Goal: Task Accomplishment & Management: Complete application form

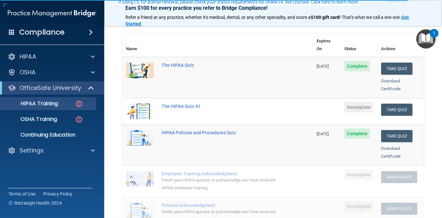
scroll to position [69, 0]
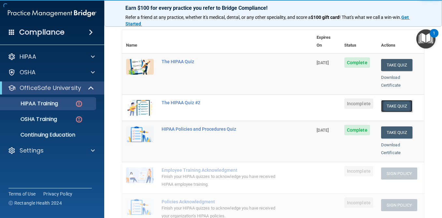
click at [397, 100] on button "Take Quiz" at bounding box center [396, 106] width 31 height 12
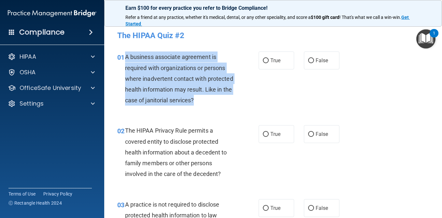
drag, startPoint x: 197, startPoint y: 99, endPoint x: 124, endPoint y: 57, distance: 84.0
click at [124, 57] on div "01 A business associate agreement is required with organizations or persons whe…" at bounding box center [188, 80] width 161 height 57
copy div "A business associate agreement is required with organizations or persons where …"
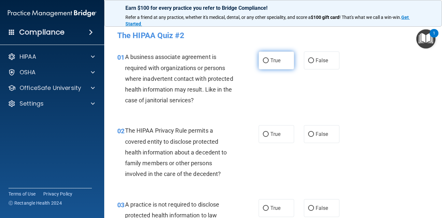
click at [275, 69] on label "True" at bounding box center [277, 61] width 36 height 18
click at [269, 63] on input "True" at bounding box center [266, 60] width 6 height 5
radio input "true"
click at [275, 62] on span "True" at bounding box center [276, 60] width 10 height 6
click at [269, 62] on input "True" at bounding box center [266, 60] width 6 height 5
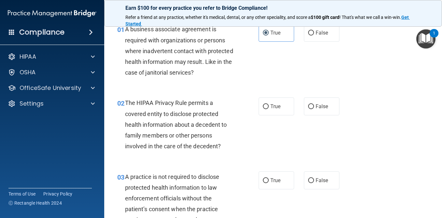
scroll to position [31, 0]
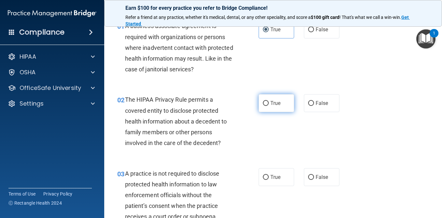
click at [274, 111] on label "True" at bounding box center [277, 103] width 36 height 18
click at [269, 106] on input "True" at bounding box center [266, 103] width 6 height 5
radio input "true"
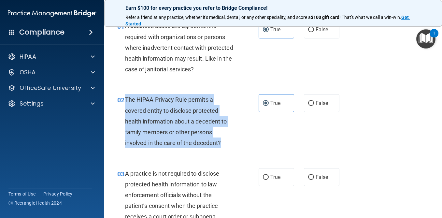
drag, startPoint x: 222, startPoint y: 143, endPoint x: 126, endPoint y: 99, distance: 105.9
click at [126, 99] on div "The HIPAA Privacy Rule permits a covered entity to disclose protected health in…" at bounding box center [181, 121] width 113 height 54
copy span "The HIPAA Privacy Rule permits a covered entity to disclose protected health in…"
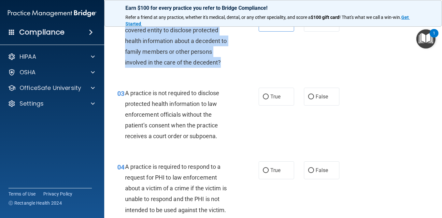
scroll to position [112, 0]
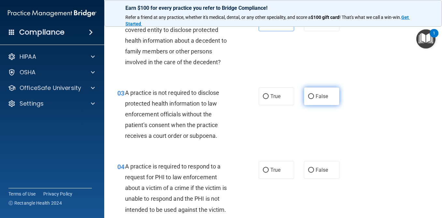
click at [318, 100] on label "False" at bounding box center [322, 96] width 36 height 18
click at [314, 99] on input "False" at bounding box center [311, 96] width 6 height 5
radio input "true"
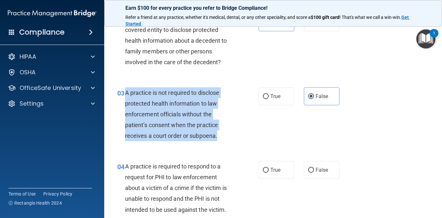
drag, startPoint x: 219, startPoint y: 138, endPoint x: 125, endPoint y: 91, distance: 105.7
click at [125, 91] on div "A practice is not required to disclose protected health information to law enfo…" at bounding box center [181, 114] width 113 height 54
copy span "A practice is not required to disclose protected health information to law enfo…"
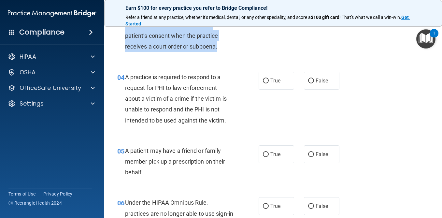
scroll to position [202, 0]
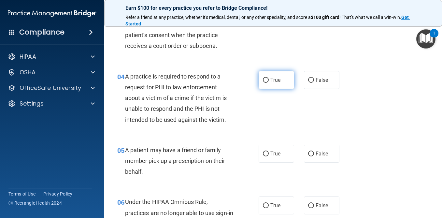
click at [277, 78] on span "True" at bounding box center [276, 80] width 10 height 6
click at [269, 78] on input "True" at bounding box center [266, 80] width 6 height 5
radio input "true"
click at [327, 89] on label "False" at bounding box center [322, 80] width 36 height 18
click at [314, 83] on input "False" at bounding box center [311, 80] width 6 height 5
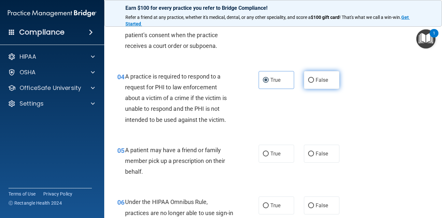
radio input "true"
radio input "false"
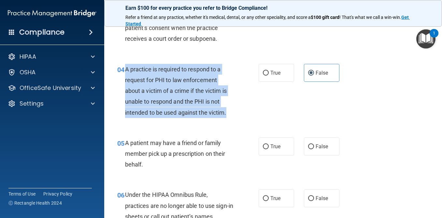
drag, startPoint x: 229, startPoint y: 112, endPoint x: 124, endPoint y: 66, distance: 114.4
click at [124, 66] on div "04 A practice is required to respond to a request for PHI to law enforcement ab…" at bounding box center [188, 92] width 161 height 57
copy div "A practice is required to respond to a request for PHI to law enforcement about…"
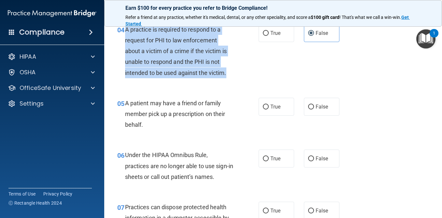
scroll to position [250, 0]
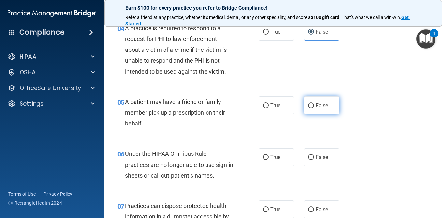
click at [307, 102] on label "False" at bounding box center [322, 106] width 36 height 18
click at [308, 103] on input "False" at bounding box center [311, 105] width 6 height 5
radio input "true"
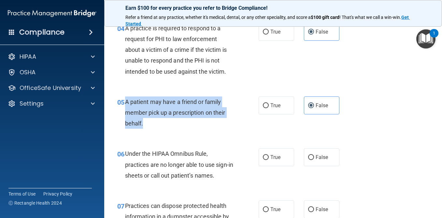
drag, startPoint x: 145, startPoint y: 126, endPoint x: 125, endPoint y: 103, distance: 30.7
click at [125, 102] on div "A patient may have a friend or family member pick up a prescription on their be…" at bounding box center [181, 113] width 113 height 33
copy span "A patient may have a friend or family member pick up a prescription on their be…"
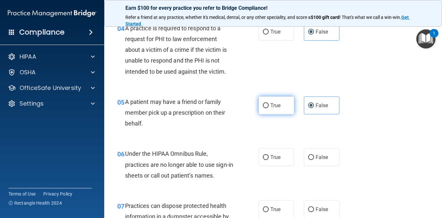
click at [282, 103] on label "True" at bounding box center [277, 106] width 36 height 18
click at [269, 103] on input "True" at bounding box center [266, 105] width 6 height 5
radio input "true"
radio input "false"
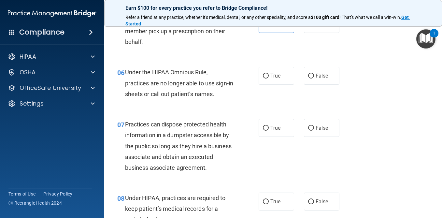
scroll to position [335, 0]
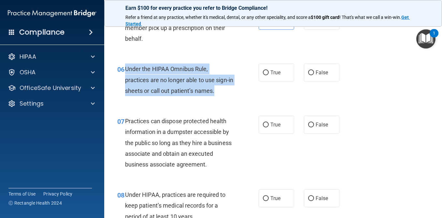
drag, startPoint x: 224, startPoint y: 90, endPoint x: 124, endPoint y: 71, distance: 101.3
click at [124, 71] on div "06 Under the HIPAA Omnibus Rule, practices are no longer able to use sign-in sh…" at bounding box center [188, 82] width 161 height 36
copy div "Under the HIPAA Omnibus Rule, practices are no longer able to use sign-in sheet…"
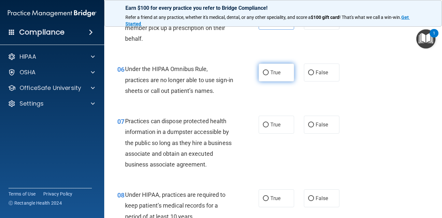
click at [286, 80] on label "True" at bounding box center [277, 73] width 36 height 18
click at [269, 75] on input "True" at bounding box center [266, 72] width 6 height 5
radio input "true"
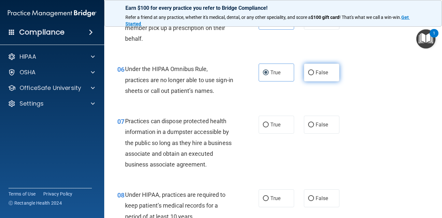
click at [331, 78] on label "False" at bounding box center [322, 73] width 36 height 18
click at [314, 75] on input "False" at bounding box center [311, 72] width 6 height 5
radio input "true"
radio input "false"
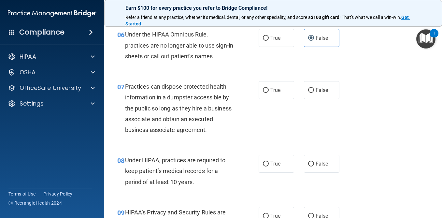
scroll to position [370, 0]
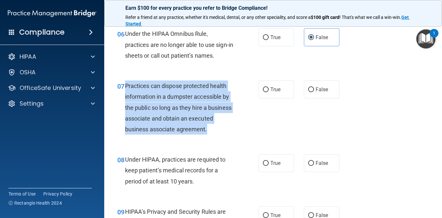
drag, startPoint x: 207, startPoint y: 129, endPoint x: 125, endPoint y: 85, distance: 92.9
click at [125, 85] on span "Practices can dispose protected health information in a dumpster accessible by …" at bounding box center [178, 107] width 107 height 50
copy div "Practices can dispose protected health information in a dumpster accessible by …"
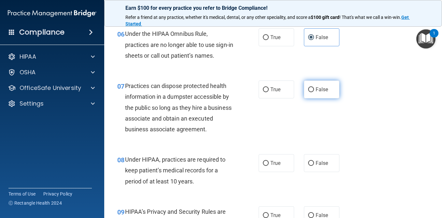
click at [327, 95] on label "False" at bounding box center [322, 90] width 36 height 18
click at [314, 92] on input "False" at bounding box center [311, 89] width 6 height 5
radio input "true"
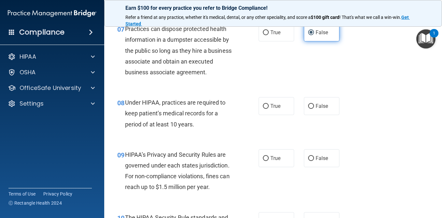
scroll to position [474, 0]
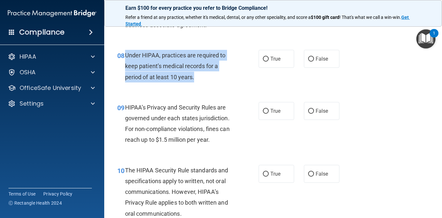
drag, startPoint x: 196, startPoint y: 77, endPoint x: 126, endPoint y: 56, distance: 73.7
click at [126, 56] on div "Under HIPAA, practices are required to keep patient’s medical records for a per…" at bounding box center [181, 66] width 113 height 33
copy span "Under HIPAA, practices are required to keep patient’s medical records for a per…"
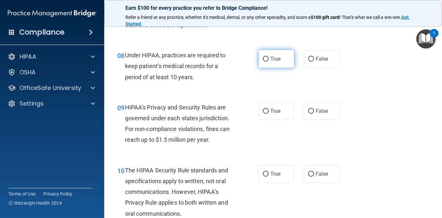
click at [280, 53] on label "True" at bounding box center [277, 59] width 36 height 18
click at [269, 57] on input "True" at bounding box center [266, 59] width 6 height 5
radio input "true"
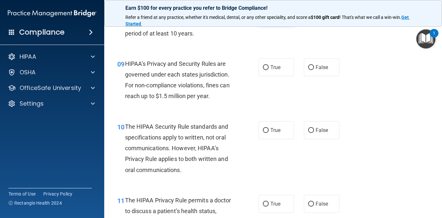
scroll to position [521, 0]
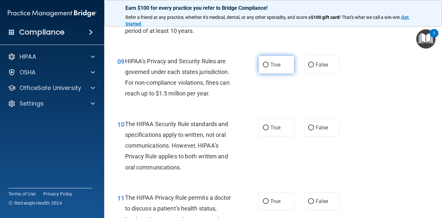
click at [283, 66] on label "True" at bounding box center [277, 65] width 36 height 18
click at [269, 66] on input "True" at bounding box center [266, 65] width 6 height 5
radio input "true"
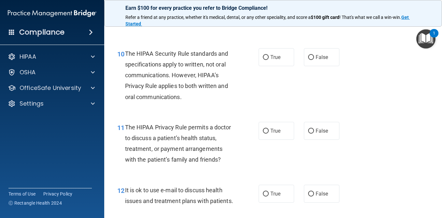
scroll to position [591, 0]
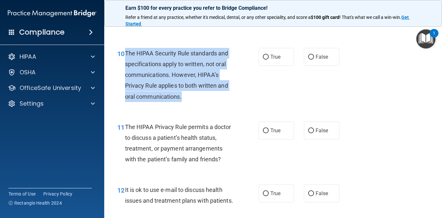
drag, startPoint x: 188, startPoint y: 105, endPoint x: 126, endPoint y: 56, distance: 79.4
click at [126, 56] on div "10 The HIPAA Security Rule standards and specifications apply to written, not o…" at bounding box center [188, 76] width 161 height 57
copy span "The HIPAA Security Rule standards and specifications apply to written, not oral…"
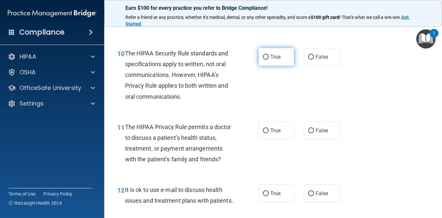
click at [289, 55] on label "True" at bounding box center [277, 57] width 36 height 18
click at [269, 55] on input "True" at bounding box center [266, 57] width 6 height 5
radio input "true"
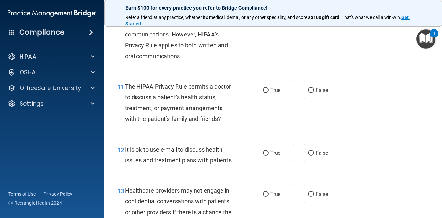
scroll to position [638, 0]
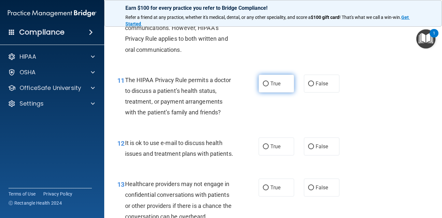
click at [265, 80] on label "True" at bounding box center [277, 84] width 36 height 18
click at [265, 82] on input "True" at bounding box center [266, 84] width 6 height 5
radio input "true"
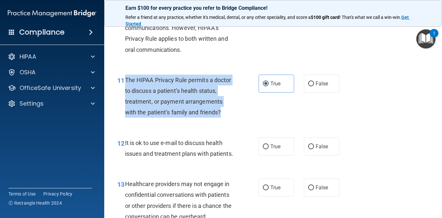
drag, startPoint x: 226, startPoint y: 117, endPoint x: 125, endPoint y: 79, distance: 107.4
click at [125, 79] on div "The HIPAA Privacy Rule permits a doctor to discuss a patient’s health status, t…" at bounding box center [181, 96] width 113 height 43
copy span "The HIPAA Privacy Rule permits a doctor to discuss a patient’s health status, t…"
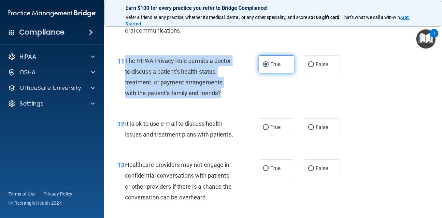
scroll to position [677, 0]
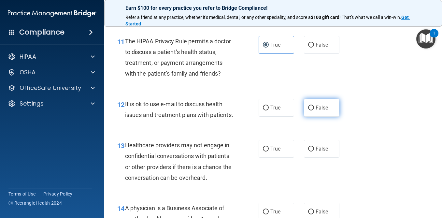
click at [324, 105] on span "False" at bounding box center [322, 108] width 13 height 6
click at [314, 106] on input "False" at bounding box center [311, 108] width 6 height 5
radio input "true"
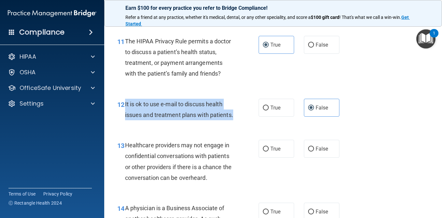
drag, startPoint x: 155, startPoint y: 126, endPoint x: 124, endPoint y: 104, distance: 38.0
click at [124, 104] on div "12 It is ok to use e-mail to discuss health issues and treatment plans with pat…" at bounding box center [188, 111] width 161 height 25
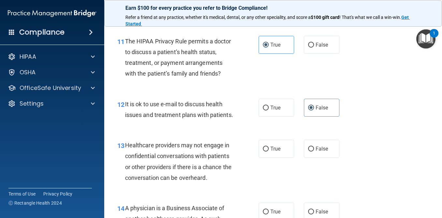
click at [275, 96] on div "12 It is ok to use e-mail to discuss health issues and treatment plans with pat…" at bounding box center [273, 111] width 322 height 41
click at [276, 101] on label "True" at bounding box center [277, 108] width 36 height 18
click at [269, 106] on input "True" at bounding box center [266, 108] width 6 height 5
radio input "true"
radio input "false"
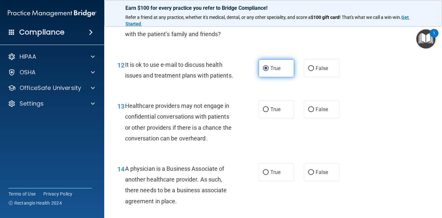
scroll to position [731, 0]
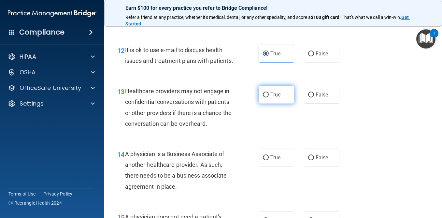
click at [270, 99] on label "True" at bounding box center [277, 95] width 36 height 18
click at [269, 97] on input "True" at bounding box center [266, 95] width 6 height 5
radio input "true"
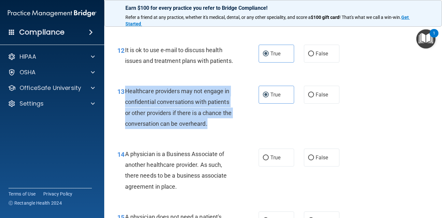
drag, startPoint x: 211, startPoint y: 133, endPoint x: 125, endPoint y: 102, distance: 91.3
click at [125, 102] on div "13 Healthcare providers may not engage in confidential conversations with patie…" at bounding box center [188, 109] width 161 height 47
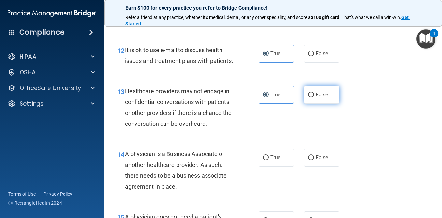
click at [317, 98] on span "False" at bounding box center [322, 95] width 13 height 6
click at [314, 97] on input "False" at bounding box center [311, 95] width 6 height 5
radio input "true"
radio input "false"
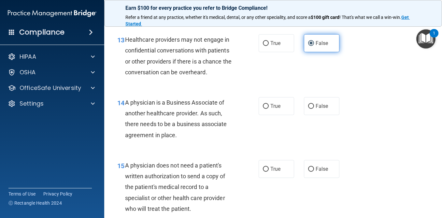
scroll to position [802, 0]
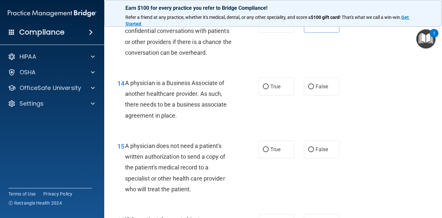
drag, startPoint x: 181, startPoint y: 127, endPoint x: 126, endPoint y: 91, distance: 65.9
click at [126, 90] on div "A physician is a Business Associate of another healthcare provider. As such, th…" at bounding box center [181, 99] width 113 height 43
click at [274, 96] on label "True" at bounding box center [277, 87] width 36 height 18
click at [269, 89] on input "True" at bounding box center [266, 86] width 6 height 5
radio input "true"
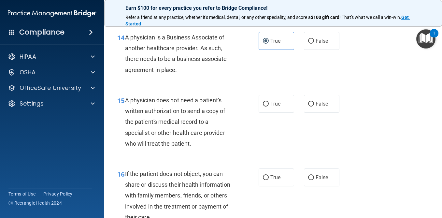
scroll to position [886, 0]
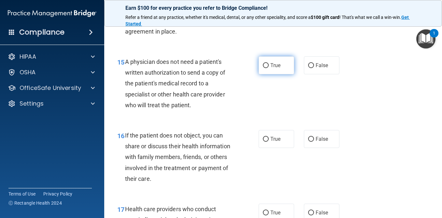
click at [272, 72] on label "True" at bounding box center [277, 65] width 36 height 18
click at [269, 68] on input "True" at bounding box center [266, 65] width 6 height 5
radio input "true"
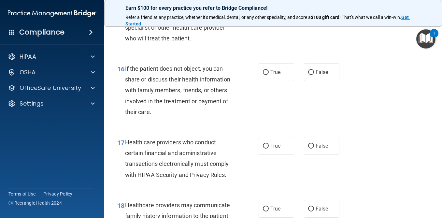
scroll to position [954, 0]
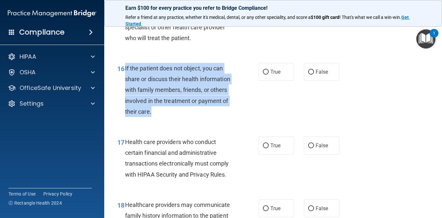
drag, startPoint x: 156, startPoint y: 124, endPoint x: 124, endPoint y: 78, distance: 55.1
click at [124, 78] on div "16 If the patient does not object, you can share or discuss their health inform…" at bounding box center [188, 91] width 161 height 57
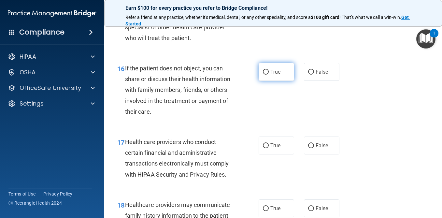
click at [280, 81] on label "True" at bounding box center [277, 72] width 36 height 18
click at [269, 75] on input "True" at bounding box center [266, 72] width 6 height 5
radio input "true"
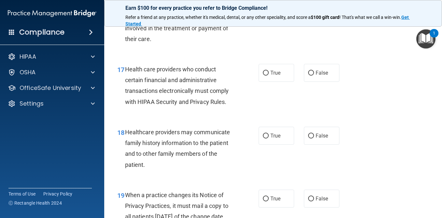
scroll to position [1029, 0]
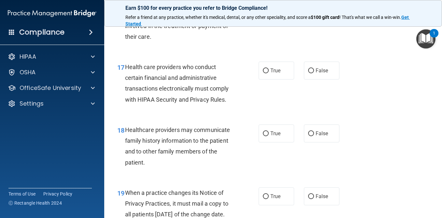
click at [275, 97] on div "17 Health care providers who conduct certain financial and administrative trans…" at bounding box center [273, 84] width 322 height 63
click at [275, 80] on label "True" at bounding box center [277, 71] width 36 height 18
click at [269, 73] on input "True" at bounding box center [266, 70] width 6 height 5
radio input "true"
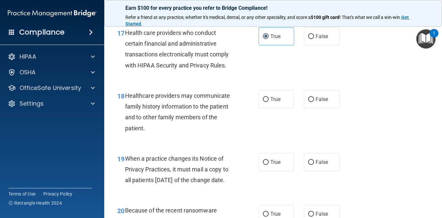
scroll to position [1062, 0]
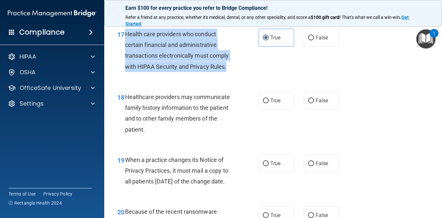
drag, startPoint x: 227, startPoint y: 80, endPoint x: 126, endPoint y: 47, distance: 106.8
click at [126, 47] on div "Health care providers who conduct certain financial and administrative transact…" at bounding box center [181, 50] width 113 height 43
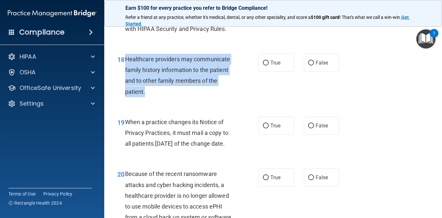
drag, startPoint x: 148, startPoint y: 103, endPoint x: 125, endPoint y: 66, distance: 43.8
click at [125, 66] on div "18 Healthcare providers may communicate family history information to the patie…" at bounding box center [188, 77] width 161 height 47
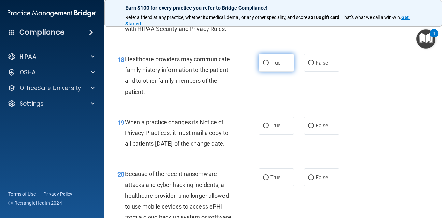
click at [286, 67] on label "True" at bounding box center [277, 63] width 36 height 18
click at [269, 66] on input "True" at bounding box center [266, 63] width 6 height 5
radio input "true"
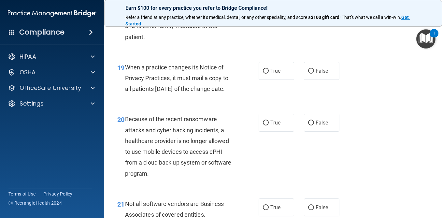
scroll to position [1177, 0]
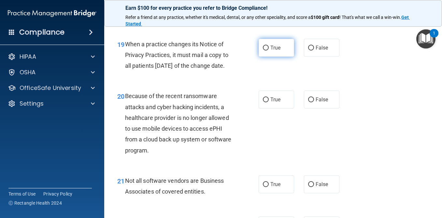
click at [275, 51] on span "True" at bounding box center [276, 48] width 10 height 6
click at [269, 51] on input "True" at bounding box center [266, 48] width 6 height 5
radio input "true"
drag, startPoint x: 146, startPoint y: 89, endPoint x: 127, endPoint y: 54, distance: 39.7
click at [127, 54] on div "When a practice changes its Notice of Privacy Practices, it must mail a copy to…" at bounding box center [181, 55] width 113 height 33
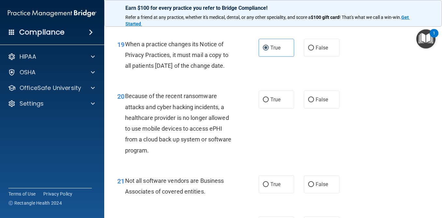
scroll to position [1214, 0]
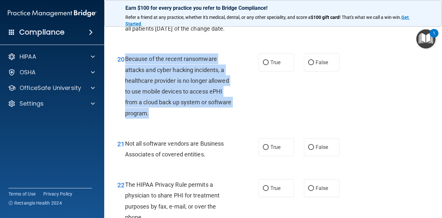
drag, startPoint x: 153, startPoint y: 136, endPoint x: 125, endPoint y: 85, distance: 58.0
click at [125, 85] on div "Because of the recent ransomware attacks and cyber hacking incidents, a healthc…" at bounding box center [181, 85] width 113 height 65
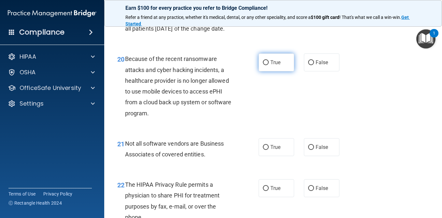
click at [274, 71] on label "True" at bounding box center [277, 62] width 36 height 18
click at [269, 65] on input "True" at bounding box center [266, 62] width 6 height 5
radio input "true"
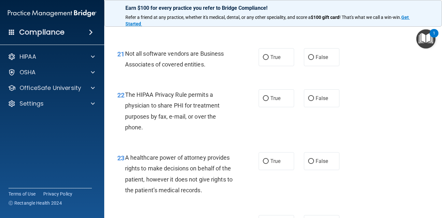
scroll to position [1307, 0]
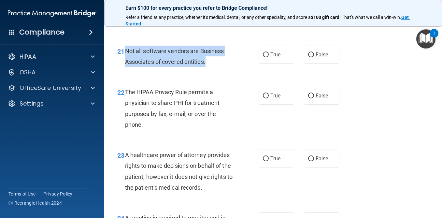
drag, startPoint x: 211, startPoint y: 84, endPoint x: 125, endPoint y: 71, distance: 87.0
click at [125, 70] on div "21 Not all software vendors are Business Associates of covered entities." at bounding box center [188, 58] width 161 height 25
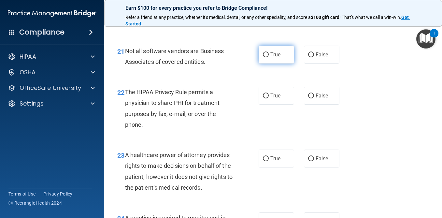
click at [286, 64] on label "True" at bounding box center [277, 55] width 36 height 18
click at [269, 57] on input "True" at bounding box center [266, 54] width 6 height 5
radio input "true"
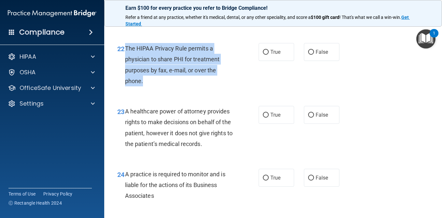
drag, startPoint x: 145, startPoint y: 105, endPoint x: 126, endPoint y: 70, distance: 39.8
click at [126, 70] on div "The HIPAA Privacy Rule permits a physician to share PHI for treatment purposes …" at bounding box center [181, 64] width 113 height 43
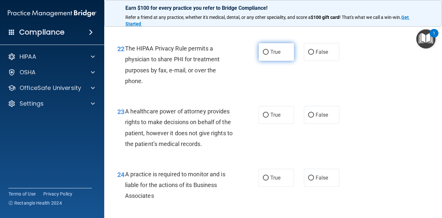
click at [281, 61] on label "True" at bounding box center [277, 52] width 36 height 18
click at [269, 55] on input "True" at bounding box center [266, 52] width 6 height 5
radio input "true"
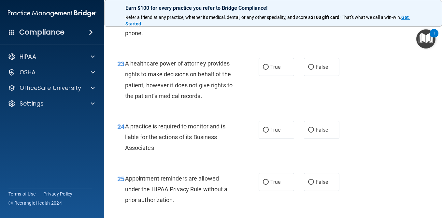
scroll to position [1419, 0]
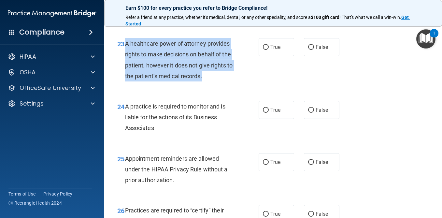
drag, startPoint x: 205, startPoint y: 98, endPoint x: 129, endPoint y: 60, distance: 84.4
click at [129, 60] on div "A healthcare power of attorney provides rights to make decisions on behalf of t…" at bounding box center [181, 59] width 113 height 43
click at [311, 50] on input "False" at bounding box center [311, 47] width 6 height 5
radio input "true"
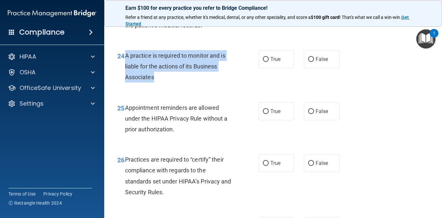
drag, startPoint x: 163, startPoint y: 99, endPoint x: 126, endPoint y: 76, distance: 43.3
click at [126, 76] on div "A practice is required to monitor and is liable for the actions of its Business…" at bounding box center [181, 66] width 113 height 33
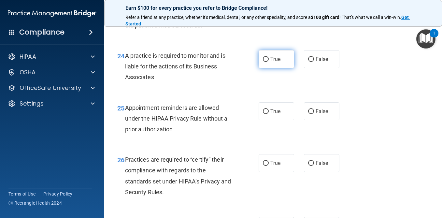
click at [281, 68] on label "True" at bounding box center [277, 59] width 36 height 18
click at [269, 62] on input "True" at bounding box center [266, 59] width 6 height 5
radio input "true"
click at [318, 62] on span "False" at bounding box center [322, 59] width 13 height 6
click at [314, 62] on input "False" at bounding box center [311, 59] width 6 height 5
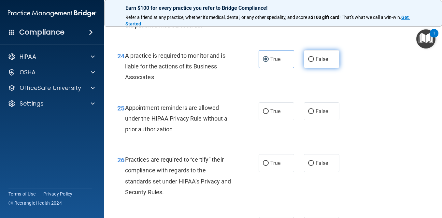
radio input "true"
radio input "false"
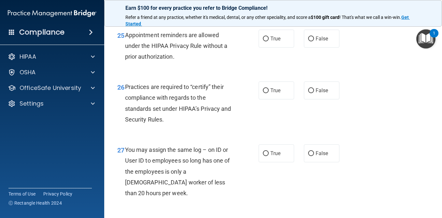
scroll to position [1546, 0]
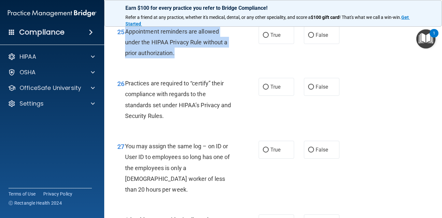
drag, startPoint x: 179, startPoint y: 74, endPoint x: 127, endPoint y: 51, distance: 56.9
click at [127, 51] on div "Appointment reminders are allowed under the HIPAA Privacy Rule without a prior …" at bounding box center [181, 42] width 113 height 33
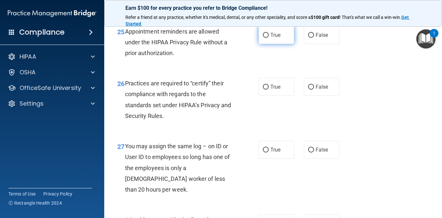
click at [274, 38] on span "True" at bounding box center [276, 35] width 10 height 6
click at [269, 38] on input "True" at bounding box center [266, 35] width 6 height 5
radio input "true"
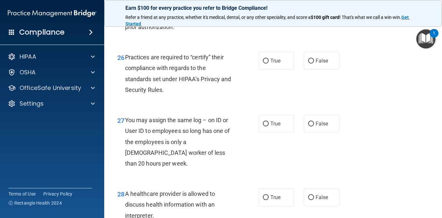
scroll to position [1607, 0]
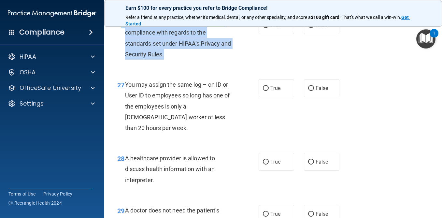
drag, startPoint x: 169, startPoint y: 75, endPoint x: 122, endPoint y: 42, distance: 57.4
click at [122, 42] on div "26 Practices are required to “certify” their compliance with regards to the sta…" at bounding box center [188, 39] width 161 height 47
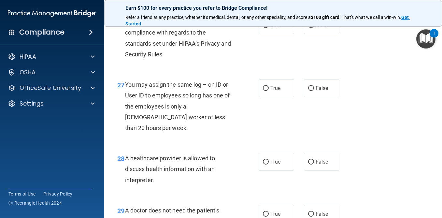
click at [160, 60] on div "Practices are required to “certify” their compliance with regards to the standa…" at bounding box center [181, 37] width 113 height 43
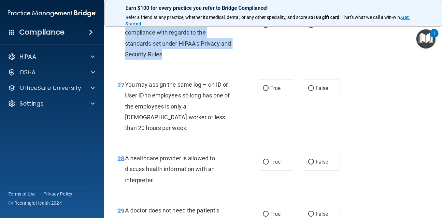
drag, startPoint x: 162, startPoint y: 75, endPoint x: 126, endPoint y: 43, distance: 48.2
click at [126, 43] on span "Practices are required to “certify” their compliance with regards to the standa…" at bounding box center [178, 37] width 106 height 39
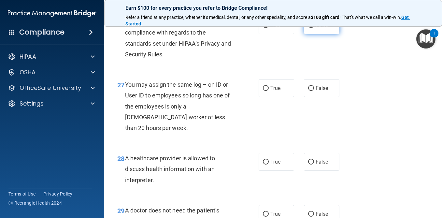
click at [315, 34] on label "False" at bounding box center [322, 25] width 36 height 18
click at [314, 28] on input "False" at bounding box center [311, 25] width 6 height 5
radio input "true"
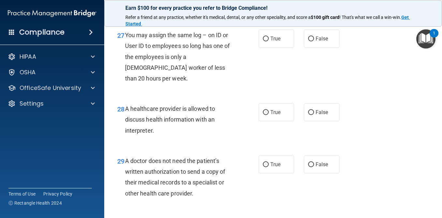
scroll to position [1657, 0]
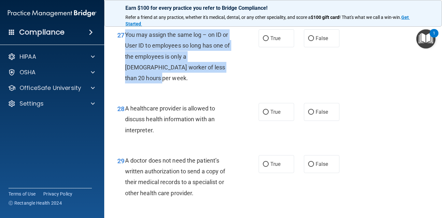
drag, startPoint x: 214, startPoint y: 90, endPoint x: 123, endPoint y: 60, distance: 95.4
click at [123, 60] on div "27 You may assign the same log – on ID or User ID to employees so long has one …" at bounding box center [188, 57] width 161 height 57
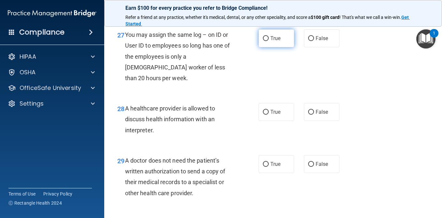
click at [286, 47] on label "True" at bounding box center [277, 38] width 36 height 18
click at [269, 41] on input "True" at bounding box center [266, 38] width 6 height 5
radio input "true"
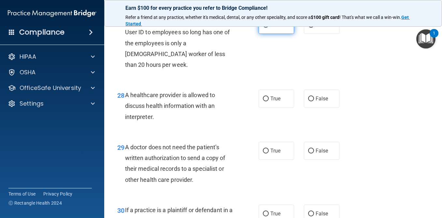
scroll to position [1671, 0]
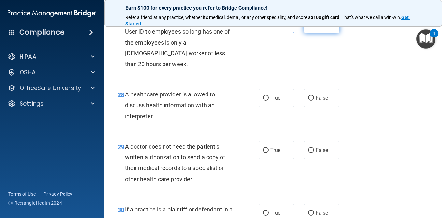
click at [318, 33] on label "False" at bounding box center [322, 24] width 36 height 18
click at [314, 27] on input "False" at bounding box center [311, 24] width 6 height 5
radio input "true"
radio input "false"
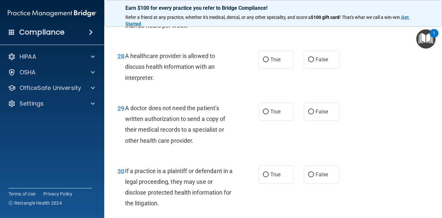
scroll to position [1710, 0]
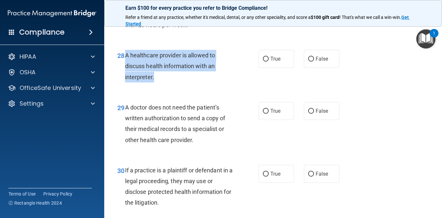
drag, startPoint x: 161, startPoint y: 89, endPoint x: 127, endPoint y: 65, distance: 42.0
click at [127, 65] on div "A healthcare provider is allowed to discuss health information with an interpre…" at bounding box center [181, 66] width 113 height 33
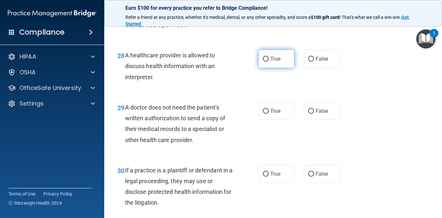
click at [277, 62] on span "True" at bounding box center [276, 59] width 10 height 6
click at [269, 62] on input "True" at bounding box center [266, 59] width 6 height 5
radio input "true"
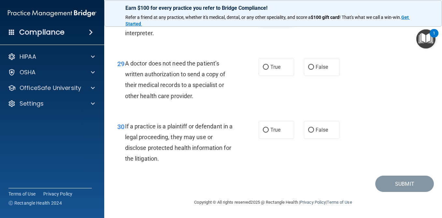
scroll to position [1765, 0]
click at [273, 71] on label "True" at bounding box center [277, 67] width 36 height 18
click at [269, 70] on input "True" at bounding box center [266, 67] width 6 height 5
radio input "true"
drag, startPoint x: 197, startPoint y: 96, endPoint x: 126, endPoint y: 61, distance: 79.6
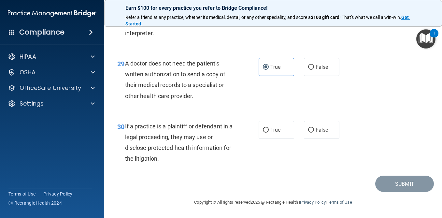
click at [126, 61] on div "A doctor does not need the patient’s written authorization to send a copy of th…" at bounding box center [181, 79] width 113 height 43
click at [193, 130] on div "If a practice is a plaintiff or defendant in a legal proceeding, they may use o…" at bounding box center [181, 142] width 113 height 43
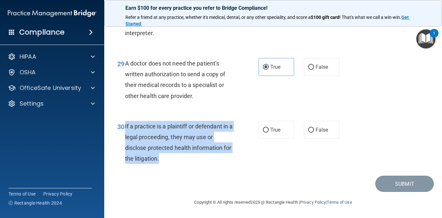
drag, startPoint x: 163, startPoint y: 159, endPoint x: 125, endPoint y: 126, distance: 51.1
click at [125, 126] on div "30 If a practice is a plaintiff or defendant in a legal proceeding, they may us…" at bounding box center [188, 144] width 161 height 47
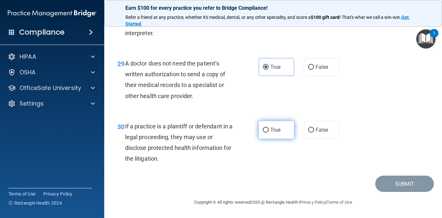
click at [273, 130] on span "True" at bounding box center [276, 130] width 10 height 6
click at [269, 130] on input "True" at bounding box center [266, 130] width 6 height 5
radio input "true"
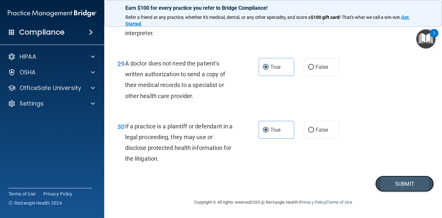
click at [404, 183] on button "Submit" at bounding box center [405, 184] width 59 height 17
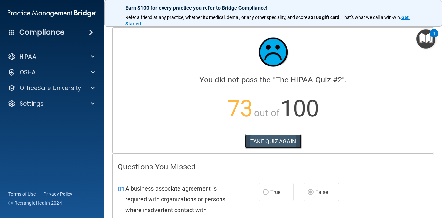
click at [269, 134] on button "TAKE QUIZ AGAIN" at bounding box center [273, 141] width 56 height 14
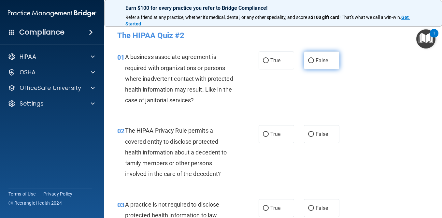
click at [320, 65] on label "False" at bounding box center [322, 61] width 36 height 18
click at [314, 63] on input "False" at bounding box center [311, 60] width 6 height 5
radio input "true"
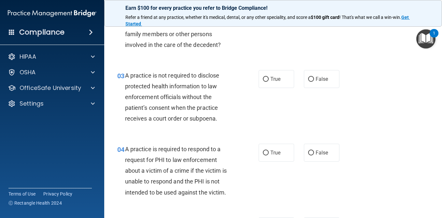
scroll to position [154, 0]
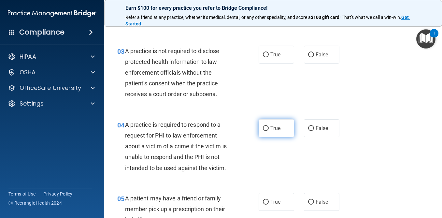
click at [276, 130] on span "True" at bounding box center [276, 128] width 10 height 6
click at [269, 130] on input "True" at bounding box center [266, 128] width 6 height 5
radio input "true"
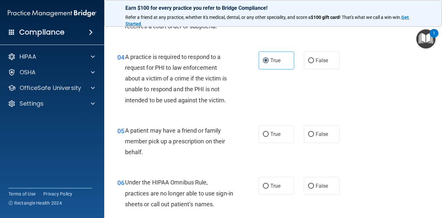
scroll to position [201, 0]
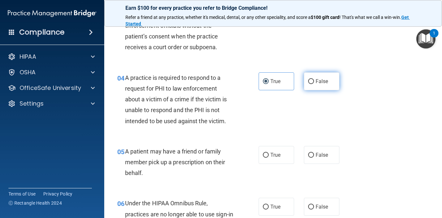
click at [328, 79] on span "False" at bounding box center [322, 81] width 13 height 6
click at [314, 79] on input "False" at bounding box center [311, 81] width 6 height 5
radio input "true"
click at [284, 82] on label "True" at bounding box center [277, 81] width 36 height 18
click at [269, 82] on input "True" at bounding box center [266, 81] width 6 height 5
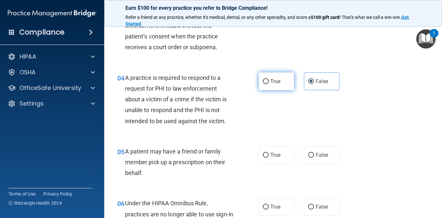
radio input "true"
radio input "false"
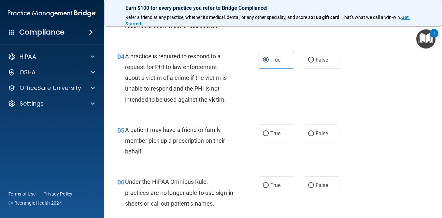
scroll to position [224, 0]
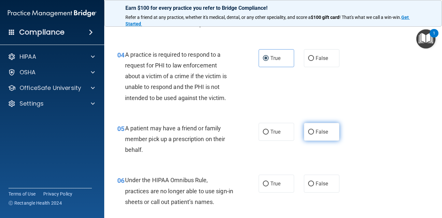
click at [322, 135] on span "False" at bounding box center [322, 132] width 13 height 6
click at [314, 135] on input "False" at bounding box center [311, 132] width 6 height 5
radio input "true"
click at [322, 135] on span "False" at bounding box center [322, 132] width 13 height 6
click at [314, 135] on input "False" at bounding box center [311, 132] width 6 height 5
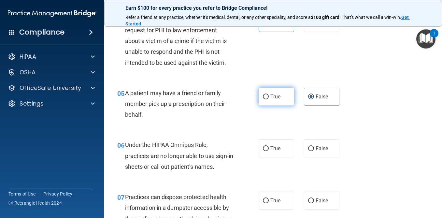
scroll to position [261, 0]
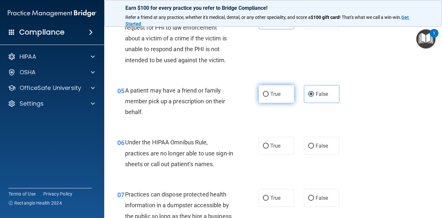
click at [279, 97] on label "True" at bounding box center [277, 94] width 36 height 18
click at [269, 97] on input "True" at bounding box center [266, 94] width 6 height 5
radio input "true"
radio input "false"
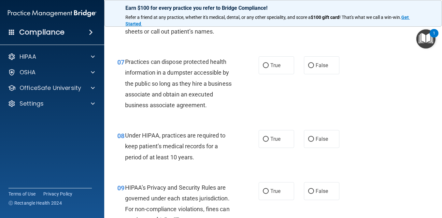
scroll to position [399, 0]
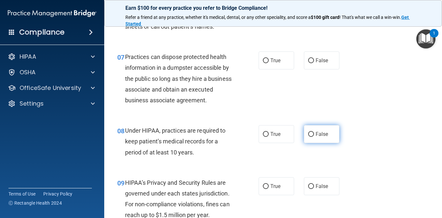
click at [306, 140] on label "False" at bounding box center [322, 134] width 36 height 18
click at [308, 137] on input "False" at bounding box center [311, 134] width 6 height 5
radio input "true"
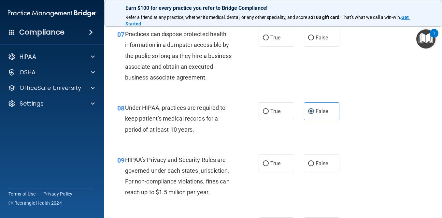
scroll to position [426, 0]
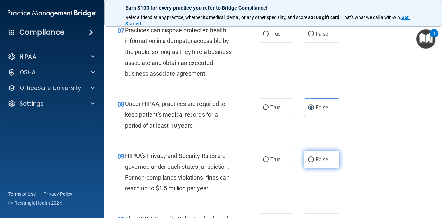
click at [323, 154] on label "False" at bounding box center [322, 160] width 36 height 18
click at [314, 157] on input "False" at bounding box center [311, 159] width 6 height 5
radio input "true"
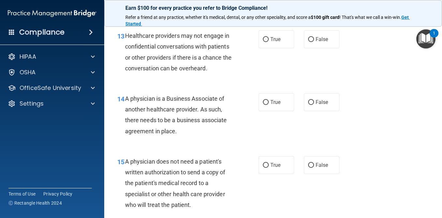
scroll to position [789, 0]
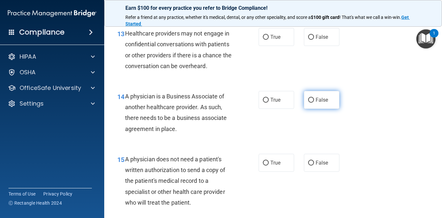
click at [316, 103] on span "False" at bounding box center [322, 100] width 13 height 6
click at [314, 103] on input "False" at bounding box center [311, 100] width 6 height 5
radio input "true"
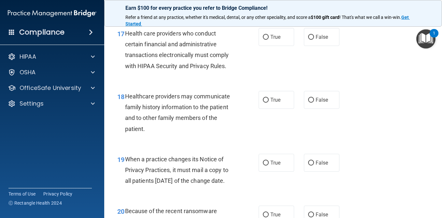
scroll to position [1067, 0]
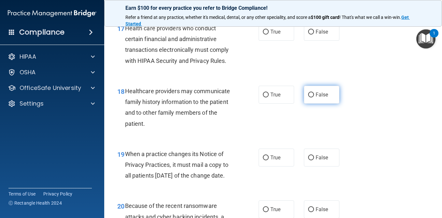
click at [324, 98] on span "False" at bounding box center [322, 95] width 13 height 6
click at [314, 97] on input "False" at bounding box center [311, 95] width 6 height 5
radio input "true"
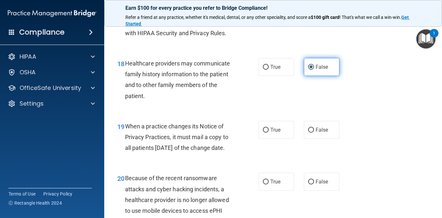
scroll to position [1096, 0]
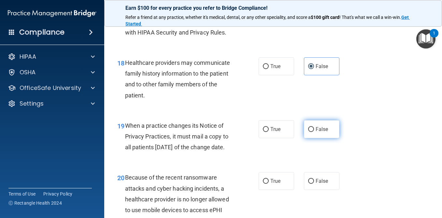
click at [318, 132] on span "False" at bounding box center [322, 129] width 13 height 6
click at [314, 132] on input "False" at bounding box center [311, 129] width 6 height 5
radio input "true"
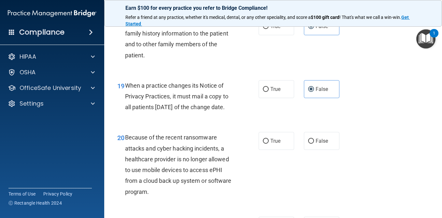
scroll to position [1136, 0]
click at [312, 143] on input "False" at bounding box center [311, 141] width 6 height 5
radio input "true"
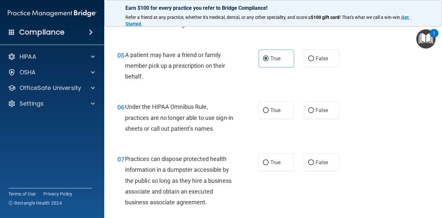
scroll to position [0, 0]
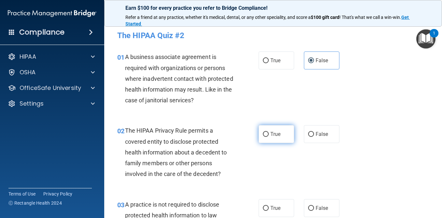
click at [272, 141] on label "True" at bounding box center [277, 134] width 36 height 18
click at [269, 137] on input "True" at bounding box center [266, 134] width 6 height 5
radio input "true"
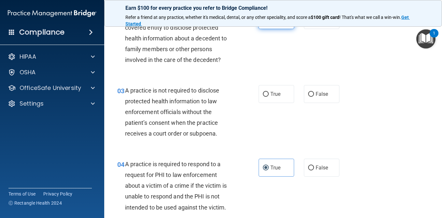
scroll to position [138, 0]
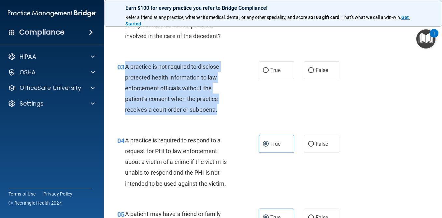
drag, startPoint x: 220, startPoint y: 109, endPoint x: 126, endPoint y: 67, distance: 103.1
click at [126, 67] on div "A practice is not required to disclose protected health information to law enfo…" at bounding box center [181, 88] width 113 height 54
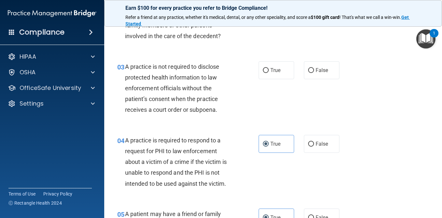
click at [270, 80] on div "03 A practice is not required to disclose protected health information to law e…" at bounding box center [273, 90] width 322 height 74
click at [273, 71] on span "True" at bounding box center [276, 70] width 10 height 6
click at [269, 71] on input "True" at bounding box center [266, 70] width 6 height 5
radio input "true"
click at [314, 66] on label "False" at bounding box center [322, 70] width 36 height 18
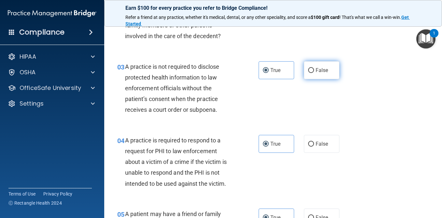
click at [314, 68] on input "False" at bounding box center [311, 70] width 6 height 5
radio input "true"
radio input "false"
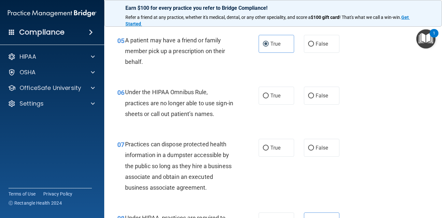
scroll to position [312, 0]
click at [317, 91] on label "False" at bounding box center [322, 95] width 36 height 18
click at [314, 93] on input "False" at bounding box center [311, 95] width 6 height 5
radio input "true"
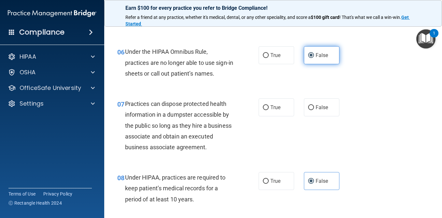
scroll to position [372, 0]
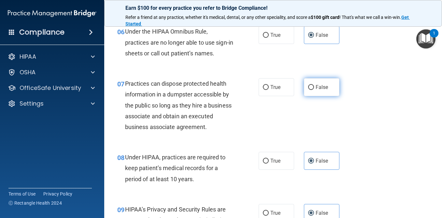
click at [322, 91] on label "False" at bounding box center [322, 87] width 36 height 18
click at [314, 90] on input "False" at bounding box center [311, 87] width 6 height 5
radio input "true"
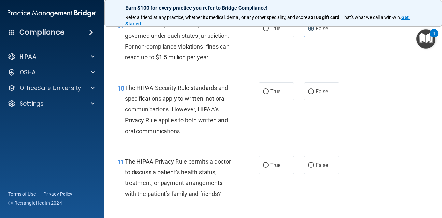
scroll to position [558, 0]
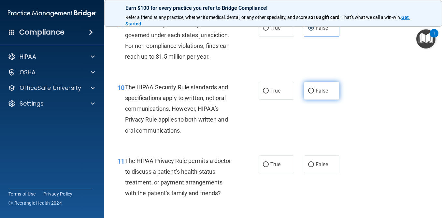
click at [322, 93] on span "False" at bounding box center [322, 91] width 13 height 6
click at [314, 93] on input "False" at bounding box center [311, 91] width 6 height 5
radio input "true"
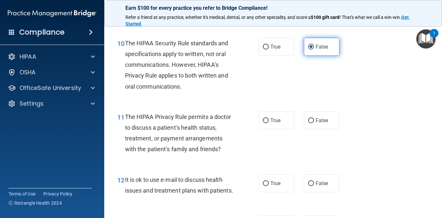
scroll to position [614, 0]
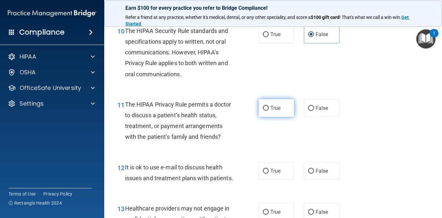
click at [276, 111] on span "True" at bounding box center [276, 108] width 10 height 6
click at [269, 111] on input "True" at bounding box center [266, 108] width 6 height 5
radio input "true"
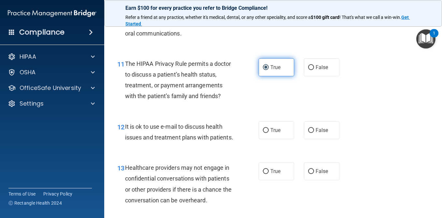
scroll to position [693, 0]
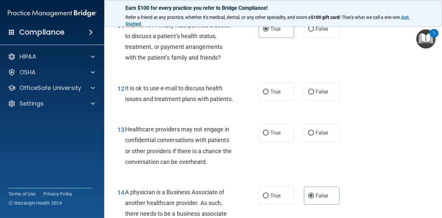
click at [273, 104] on div "12 It is ok to use e-mail to discuss health issues and treatment plans with pat…" at bounding box center [273, 95] width 322 height 41
click at [273, 97] on label "True" at bounding box center [277, 92] width 36 height 18
click at [269, 95] on input "True" at bounding box center [266, 92] width 6 height 5
radio input "true"
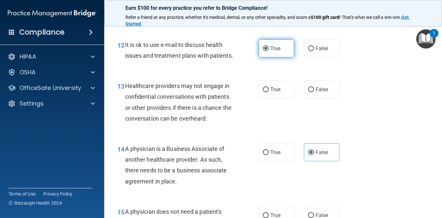
scroll to position [744, 0]
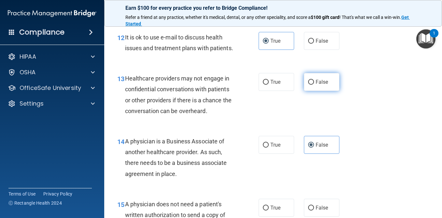
click at [308, 85] on input "False" at bounding box center [311, 82] width 6 height 5
radio input "true"
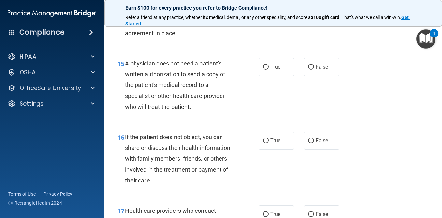
scroll to position [887, 0]
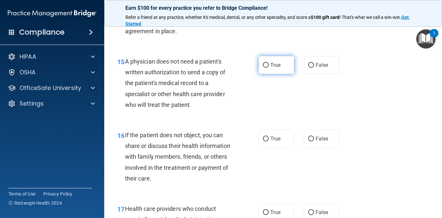
click at [271, 68] on span "True" at bounding box center [276, 65] width 10 height 6
click at [269, 68] on input "True" at bounding box center [266, 65] width 6 height 5
radio input "true"
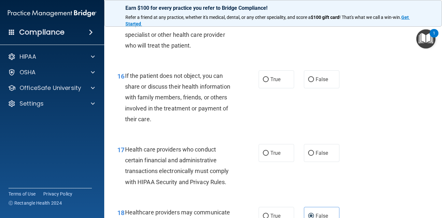
scroll to position [956, 0]
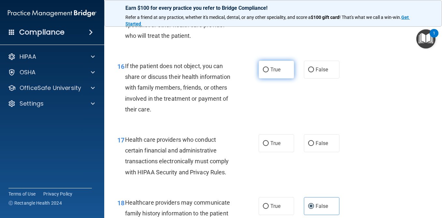
click at [275, 73] on span "True" at bounding box center [276, 70] width 10 height 6
click at [269, 72] on input "True" at bounding box center [266, 69] width 6 height 5
radio input "true"
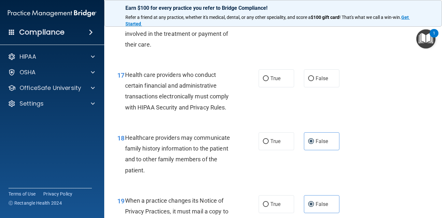
scroll to position [1036, 0]
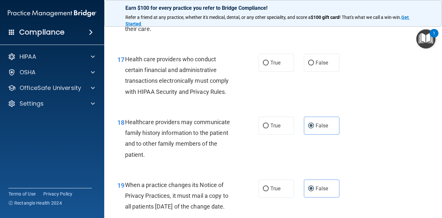
click at [275, 83] on div "17 Health care providers who conduct certain financial and administrative trans…" at bounding box center [273, 77] width 322 height 63
click at [271, 72] on label "True" at bounding box center [277, 63] width 36 height 18
click at [269, 66] on input "True" at bounding box center [266, 63] width 6 height 5
radio input "true"
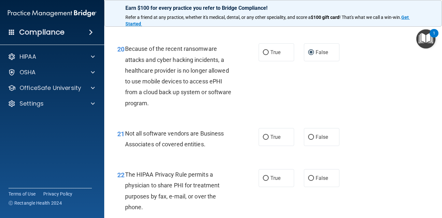
scroll to position [1288, 0]
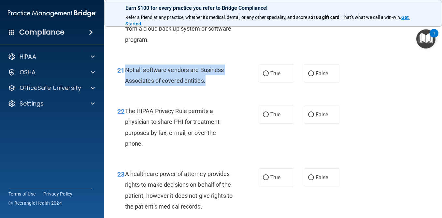
drag, startPoint x: 206, startPoint y: 105, endPoint x: 126, endPoint y: 92, distance: 81.8
click at [126, 86] on div "Not all software vendors are Business Associates of covered entities." at bounding box center [181, 76] width 113 height 22
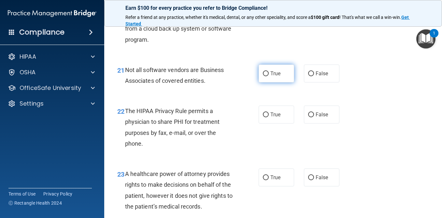
click at [287, 82] on label "True" at bounding box center [277, 74] width 36 height 18
click at [269, 76] on input "True" at bounding box center [266, 73] width 6 height 5
radio input "true"
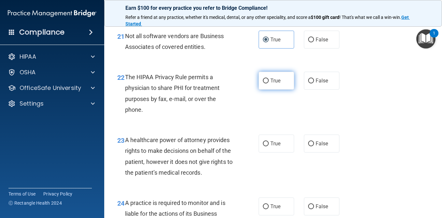
click at [274, 84] on span "True" at bounding box center [276, 81] width 10 height 6
click at [269, 83] on input "True" at bounding box center [266, 81] width 6 height 5
radio input "true"
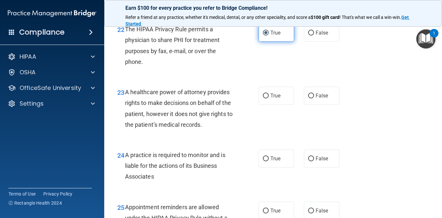
scroll to position [1408, 0]
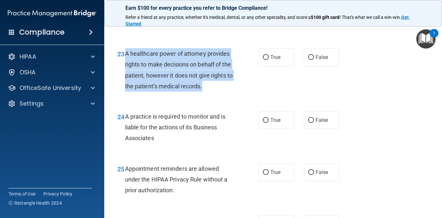
drag, startPoint x: 205, startPoint y: 107, endPoint x: 125, endPoint y: 75, distance: 86.3
click at [125, 75] on div "23 A healthcare power of attorney provides rights to make decisions on behalf o…" at bounding box center [188, 71] width 161 height 47
click at [312, 60] on input "False" at bounding box center [311, 57] width 6 height 5
radio input "true"
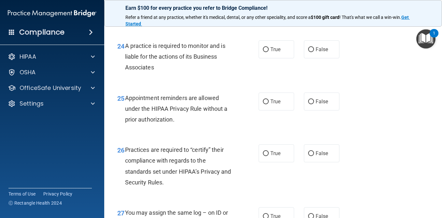
scroll to position [1486, 0]
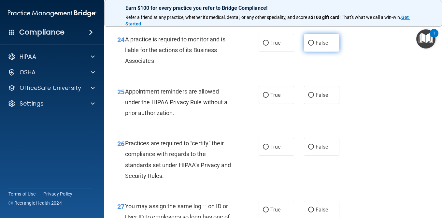
click at [312, 52] on label "False" at bounding box center [322, 43] width 36 height 18
click at [312, 46] on input "False" at bounding box center [311, 43] width 6 height 5
radio input "true"
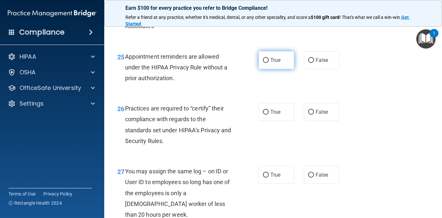
click at [271, 63] on span "True" at bounding box center [276, 60] width 10 height 6
click at [269, 63] on input "True" at bounding box center [266, 60] width 6 height 5
radio input "true"
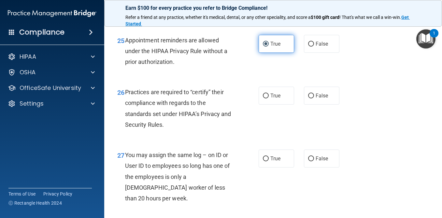
scroll to position [1563, 0]
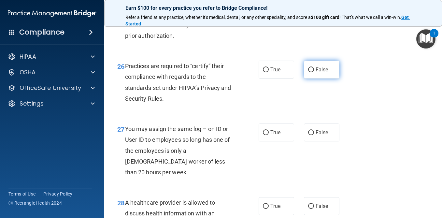
click at [305, 79] on label "False" at bounding box center [322, 70] width 36 height 18
click at [308, 72] on input "False" at bounding box center [311, 69] width 6 height 5
radio input "true"
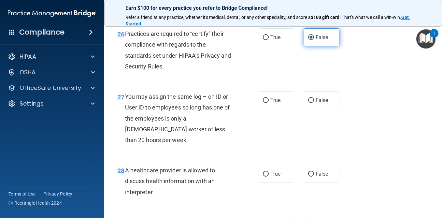
scroll to position [1619, 0]
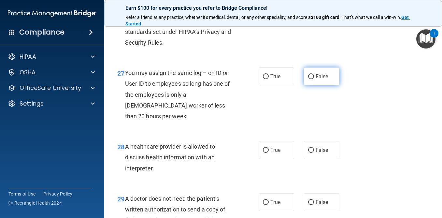
click at [307, 85] on label "False" at bounding box center [322, 76] width 36 height 18
click at [308, 79] on input "False" at bounding box center [311, 76] width 6 height 5
radio input "true"
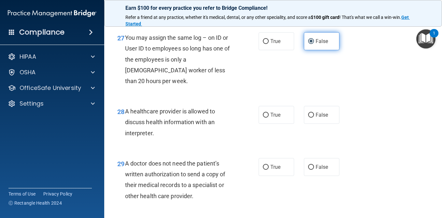
scroll to position [1679, 0]
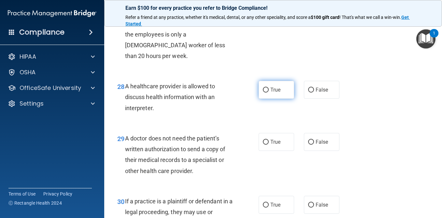
click at [277, 93] on span "True" at bounding box center [276, 90] width 10 height 6
click at [269, 93] on input "True" at bounding box center [266, 90] width 6 height 5
radio input "true"
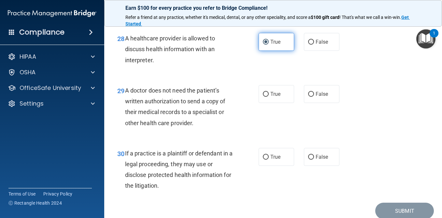
scroll to position [1744, 0]
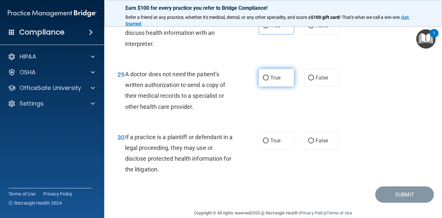
click at [270, 87] on label "True" at bounding box center [277, 78] width 36 height 18
click at [269, 81] on input "True" at bounding box center [266, 78] width 6 height 5
radio input "true"
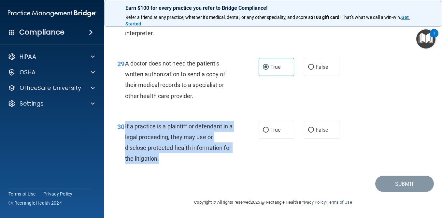
drag, startPoint x: 161, startPoint y: 157, endPoint x: 126, endPoint y: 125, distance: 48.0
click at [126, 125] on div "If a practice is a plaintiff or defendant in a legal proceeding, they may use o…" at bounding box center [181, 142] width 113 height 43
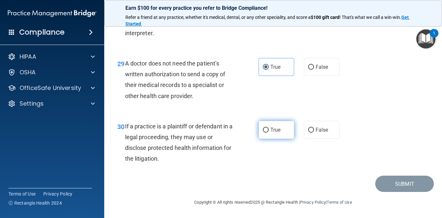
click at [280, 122] on label "True" at bounding box center [277, 130] width 36 height 18
click at [269, 128] on input "True" at bounding box center [266, 130] width 6 height 5
radio input "true"
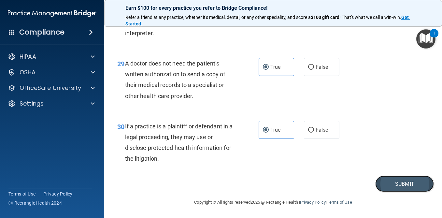
click at [388, 182] on button "Submit" at bounding box center [405, 184] width 59 height 17
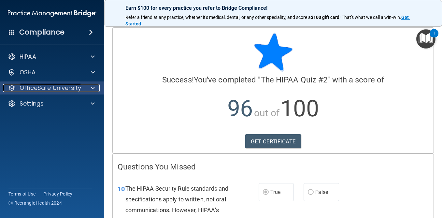
click at [44, 85] on p "OfficeSafe University" at bounding box center [51, 88] width 62 height 8
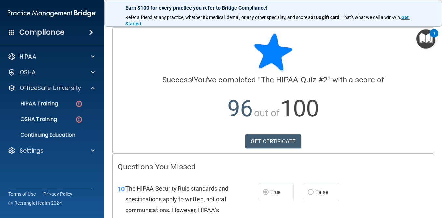
click at [43, 111] on ul "HIPAA Training OSHA Training Continuing Education" at bounding box center [52, 118] width 118 height 47
click at [45, 106] on p "HIPAA Training" at bounding box center [31, 103] width 54 height 7
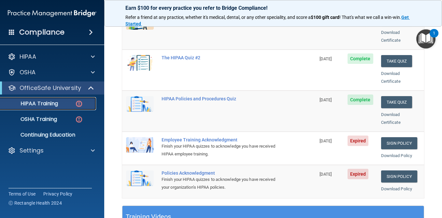
scroll to position [141, 0]
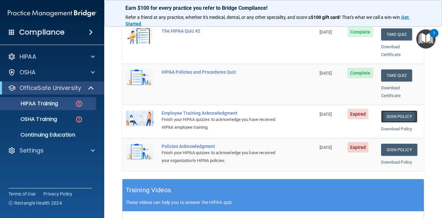
click at [390, 111] on link "Sign Policy" at bounding box center [399, 117] width 36 height 12
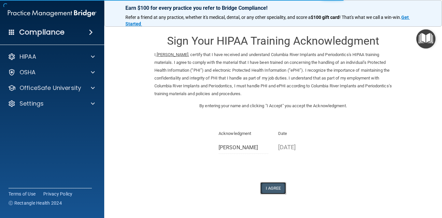
click at [276, 189] on button "I Agree" at bounding box center [273, 188] width 26 height 12
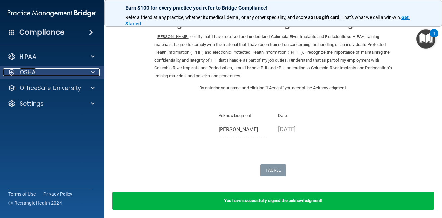
click at [52, 76] on div "OSHA" at bounding box center [43, 72] width 81 height 8
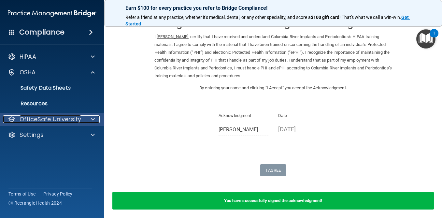
click at [57, 120] on p "OfficeSafe University" at bounding box center [51, 119] width 62 height 8
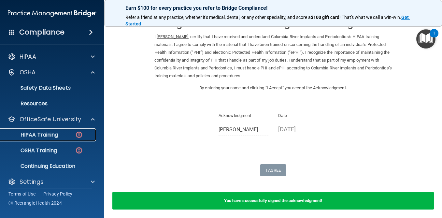
click at [66, 137] on div "HIPAA Training" at bounding box center [48, 135] width 89 height 7
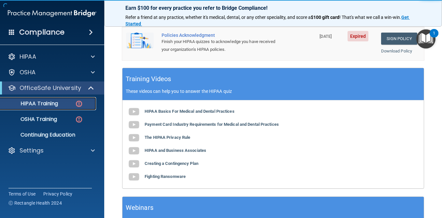
scroll to position [184, 0]
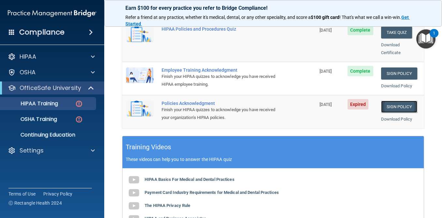
click at [404, 101] on link "Sign Policy" at bounding box center [399, 107] width 36 height 12
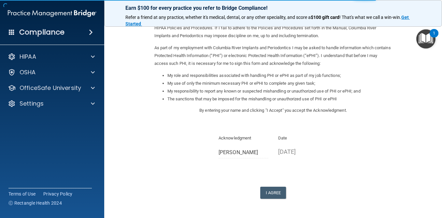
scroll to position [81, 0]
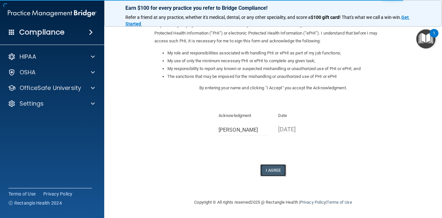
click at [280, 174] on button "I Agree" at bounding box center [273, 170] width 26 height 12
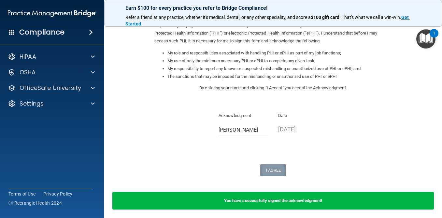
scroll to position [0, 0]
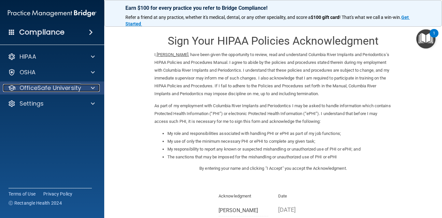
click at [66, 87] on p "OfficeSafe University" at bounding box center [51, 88] width 62 height 8
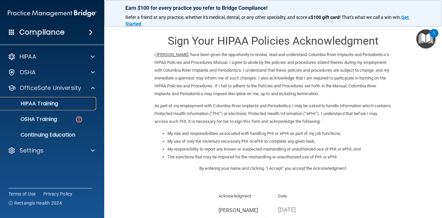
click at [61, 107] on link "HIPAA Training" at bounding box center [44, 103] width 103 height 13
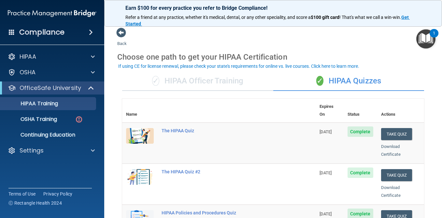
click at [215, 80] on div "✓ HIPAA Officer Training" at bounding box center [197, 81] width 151 height 20
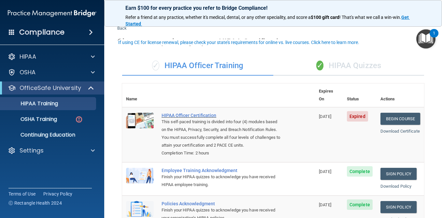
scroll to position [15, 0]
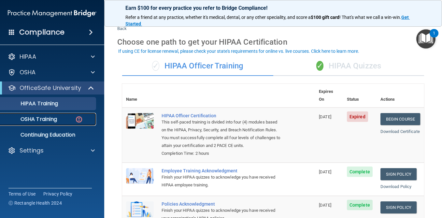
click at [45, 114] on link "OSHA Training" at bounding box center [44, 119] width 103 height 13
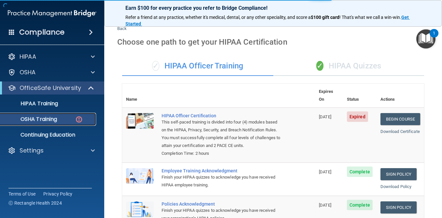
click at [45, 114] on link "OSHA Training" at bounding box center [44, 119] width 103 height 13
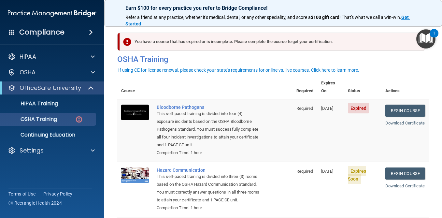
click at [60, 110] on ul "HIPAA Training OSHA Training Continuing Education" at bounding box center [52, 118] width 118 height 47
click at [58, 108] on link "HIPAA Training" at bounding box center [44, 103] width 103 height 13
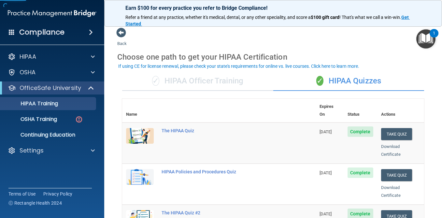
click at [203, 78] on div "✓ HIPAA Officer Training" at bounding box center [197, 81] width 151 height 20
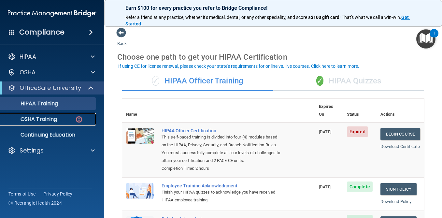
click at [53, 116] on p "OSHA Training" at bounding box center [30, 119] width 53 height 7
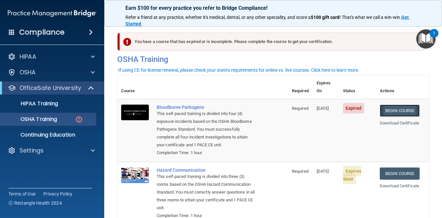
click at [408, 105] on link "Begin Course" at bounding box center [400, 111] width 40 height 12
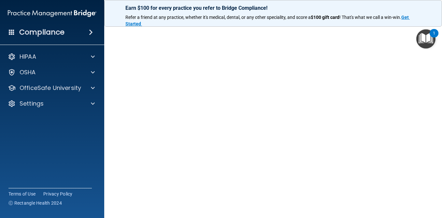
scroll to position [13, 0]
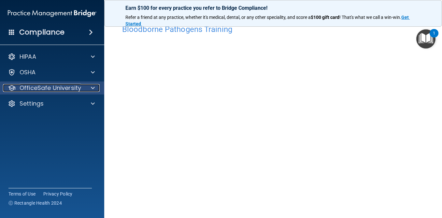
click at [61, 88] on p "OfficeSafe University" at bounding box center [51, 88] width 62 height 8
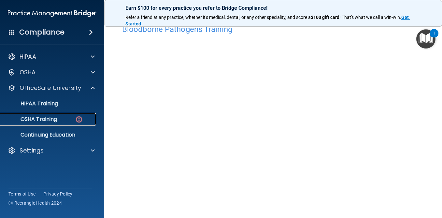
click at [54, 123] on link "OSHA Training" at bounding box center [44, 119] width 103 height 13
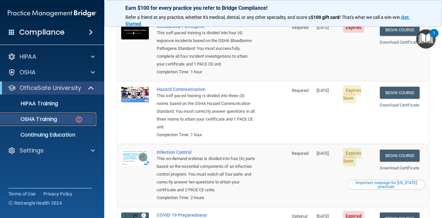
scroll to position [52, 0]
